Goal: Information Seeking & Learning: Learn about a topic

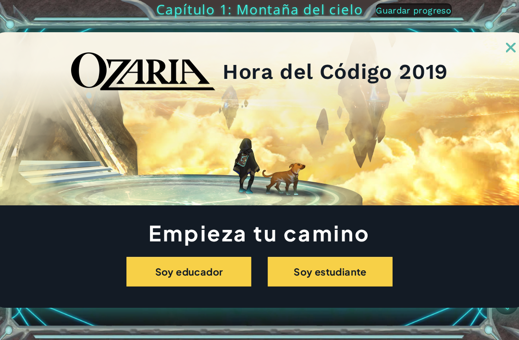
click at [336, 268] on button "Soy estudiante" at bounding box center [330, 272] width 125 height 30
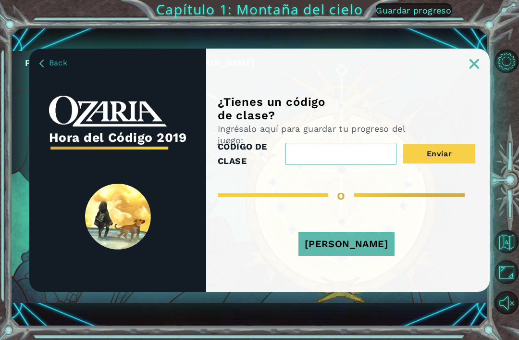
click at [479, 66] on img at bounding box center [475, 64] width 10 height 10
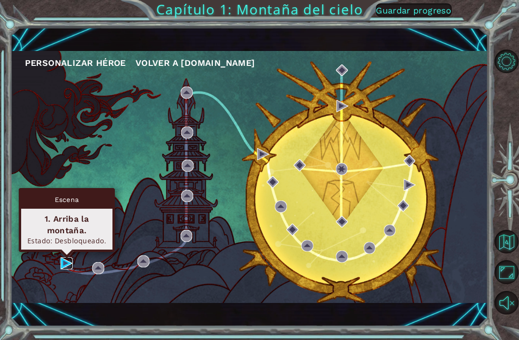
click at [65, 266] on img at bounding box center [67, 263] width 12 height 12
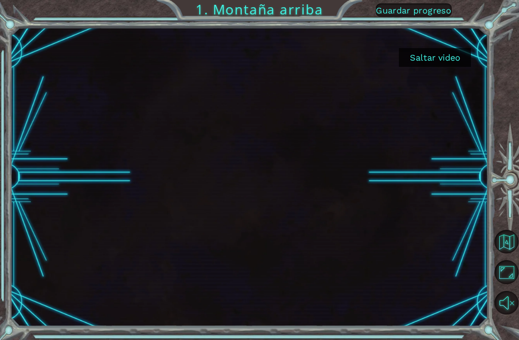
click at [440, 58] on button "Saltar video" at bounding box center [435, 57] width 72 height 19
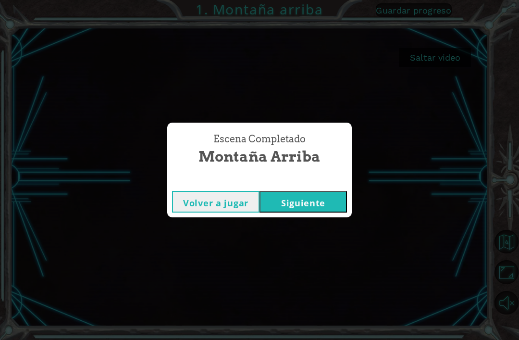
click at [293, 205] on button "Siguiente" at bounding box center [303, 202] width 87 height 22
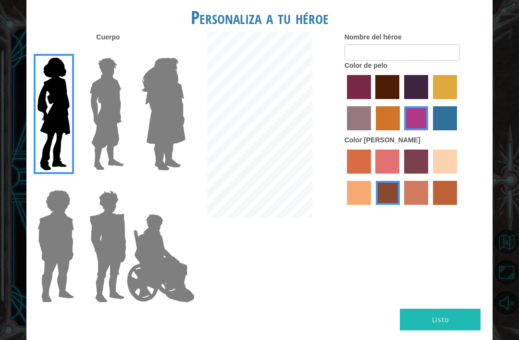
click at [367, 174] on label "sorbus skin color" at bounding box center [359, 161] width 24 height 24
click at [344, 177] on input "sorbus skin color" at bounding box center [344, 177] width 0 height 0
radio input "true"
click at [433, 205] on label "smoke tree skin color" at bounding box center [445, 193] width 24 height 24
click at [430, 208] on input "smoke tree skin color" at bounding box center [430, 208] width 0 height 0
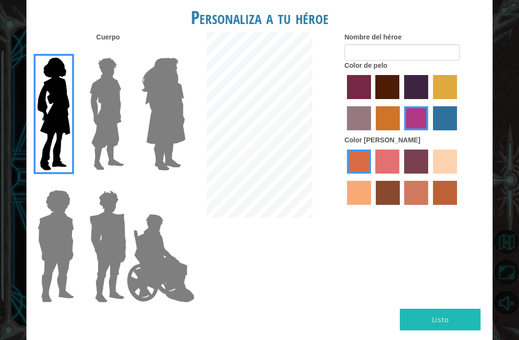
radio input "true"
click at [428, 205] on label "burning sand skin color" at bounding box center [416, 193] width 24 height 24
click at [401, 208] on input "burning sand skin color" at bounding box center [401, 208] width 0 height 0
radio input "true"
click at [433, 174] on label "sandy beach skin color" at bounding box center [445, 161] width 24 height 24
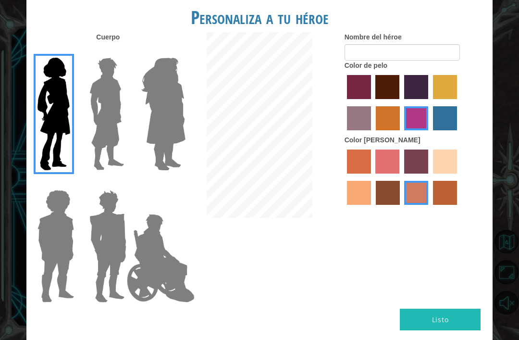
click at [430, 177] on input "sandy beach skin color" at bounding box center [430, 177] width 0 height 0
radio input "true"
click at [371, 205] on label "tacao skin color" at bounding box center [359, 193] width 24 height 24
click at [459, 177] on input "tacao skin color" at bounding box center [459, 177] width 0 height 0
radio input "true"
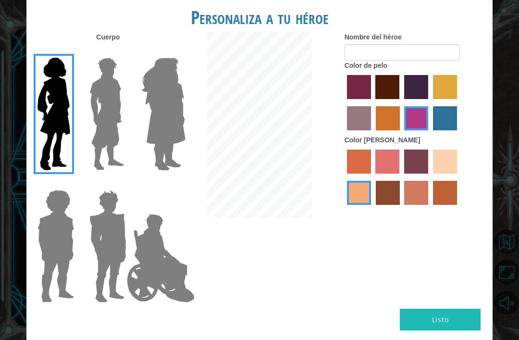
click at [399, 96] on label "maroon hair color" at bounding box center [387, 87] width 24 height 24
click at [373, 102] on input "maroon hair color" at bounding box center [373, 102] width 0 height 0
radio input "true"
click at [435, 309] on button "Listo" at bounding box center [440, 320] width 81 height 22
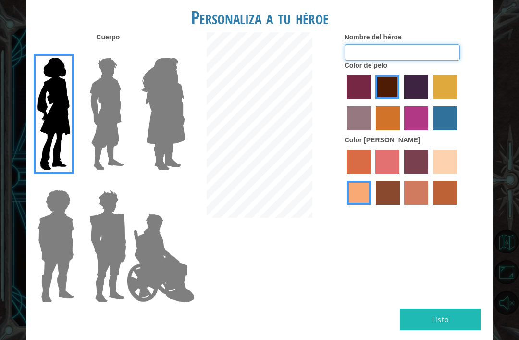
type input "l"
type input "[PERSON_NAME]"
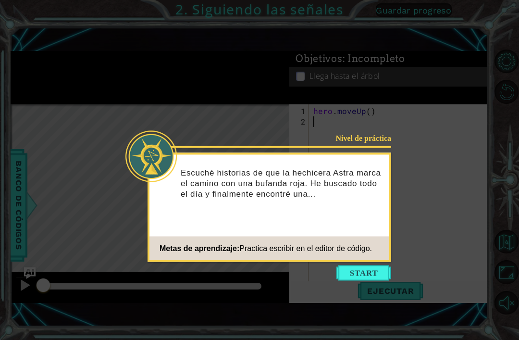
click at [368, 261] on div "Nivel de práctica Escuché historias de que la hechicera Astra marca el camino c…" at bounding box center [270, 207] width 244 height 109
click at [373, 275] on button "Start" at bounding box center [363, 272] width 55 height 15
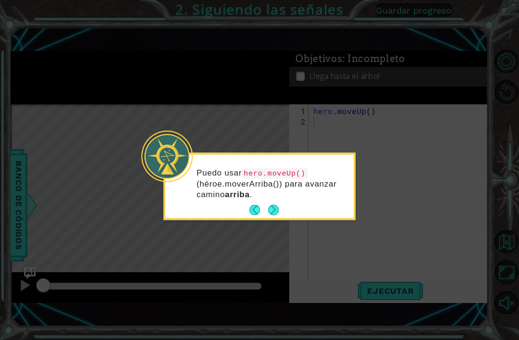
click at [282, 199] on p "Puedo usar hero.moveUp() (héroe.moverArriba()) para avanzar camino arriba ." at bounding box center [272, 183] width 150 height 32
click at [273, 205] on button "Next" at bounding box center [273, 210] width 11 height 11
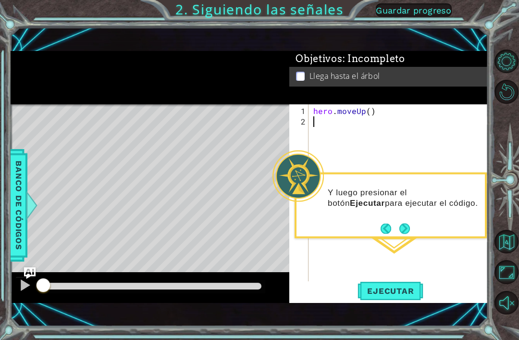
click at [405, 227] on button "Next" at bounding box center [404, 228] width 11 height 11
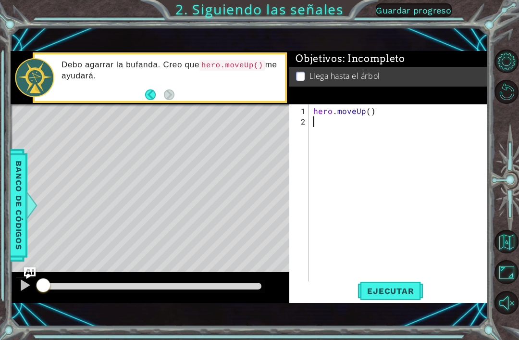
click at [149, 92] on button "Back" at bounding box center [154, 94] width 19 height 11
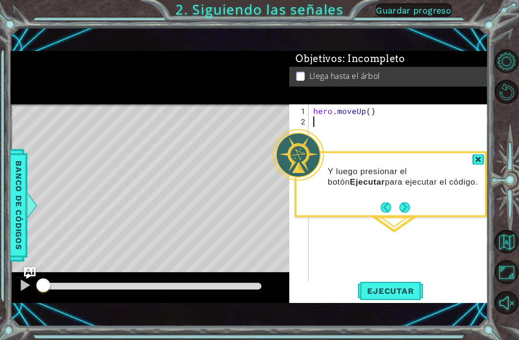
click at [399, 202] on button "Next" at bounding box center [404, 207] width 11 height 11
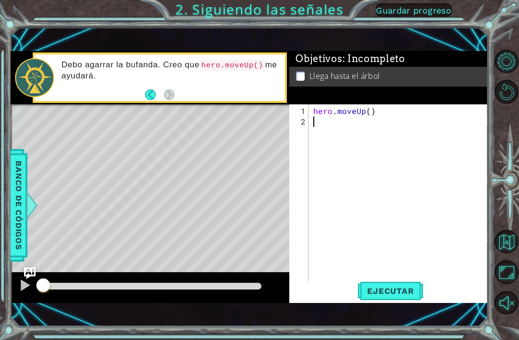
click at [146, 99] on button "Back" at bounding box center [154, 94] width 19 height 11
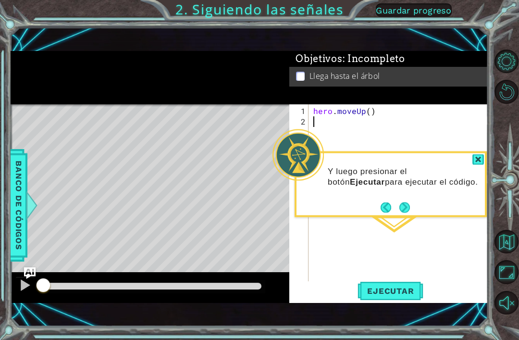
click at [404, 202] on button "Next" at bounding box center [404, 207] width 11 height 11
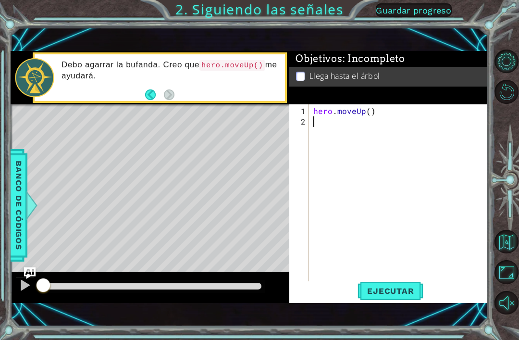
click at [150, 91] on button "Back" at bounding box center [154, 94] width 19 height 11
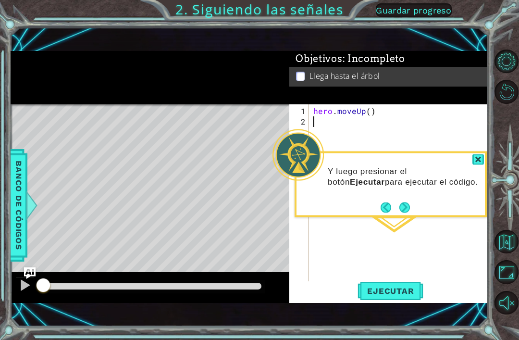
click at [402, 202] on button "Next" at bounding box center [404, 207] width 11 height 11
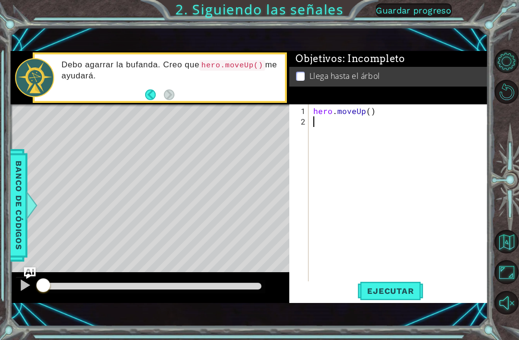
click at [149, 93] on button "Back" at bounding box center [154, 94] width 19 height 11
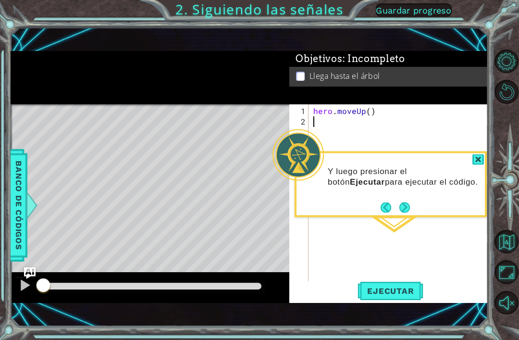
click at [399, 202] on button "Next" at bounding box center [404, 207] width 11 height 11
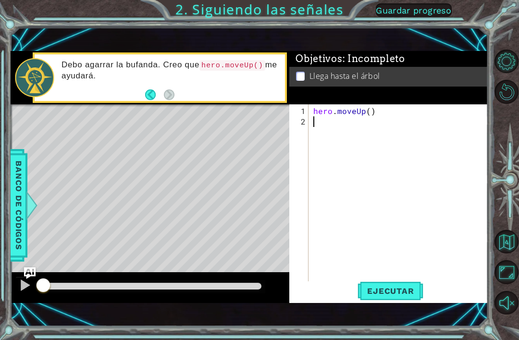
click at [140, 99] on div "Debo agarrar la bufanda. Creo que hero.moveUp() me ayudará." at bounding box center [170, 77] width 230 height 45
click at [141, 89] on div "Debo agarrar la bufanda. Creo que hero.moveUp() me ayudará." at bounding box center [170, 77] width 230 height 45
click at [155, 94] on button "Back" at bounding box center [154, 94] width 19 height 11
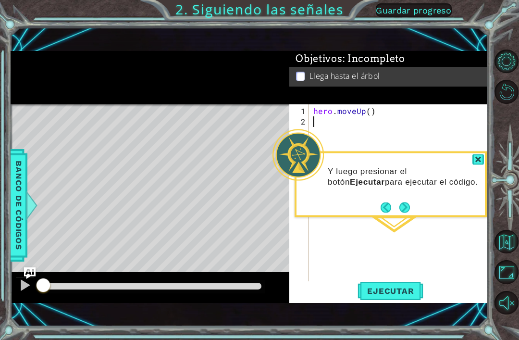
click at [481, 155] on div at bounding box center [478, 159] width 12 height 11
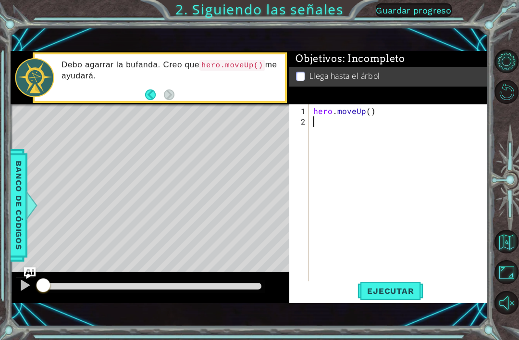
click at [404, 292] on span "Ejecutar" at bounding box center [391, 291] width 66 height 10
